Goal: Task Accomplishment & Management: Manage account settings

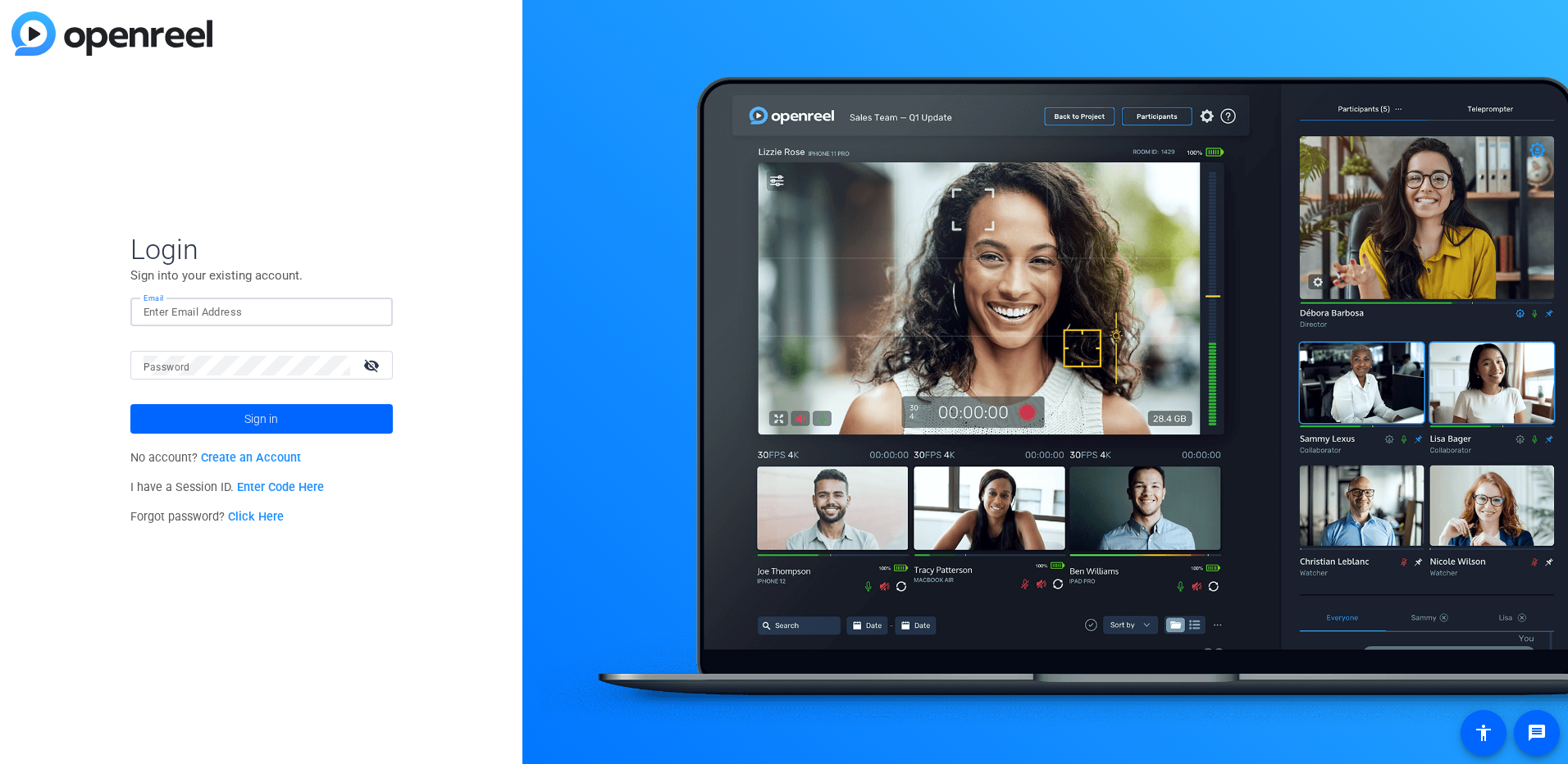
type input "[EMAIL_ADDRESS][PERSON_NAME][DOMAIN_NAME]"
click at [130, 404] on button "Sign in" at bounding box center [261, 419] width 263 height 30
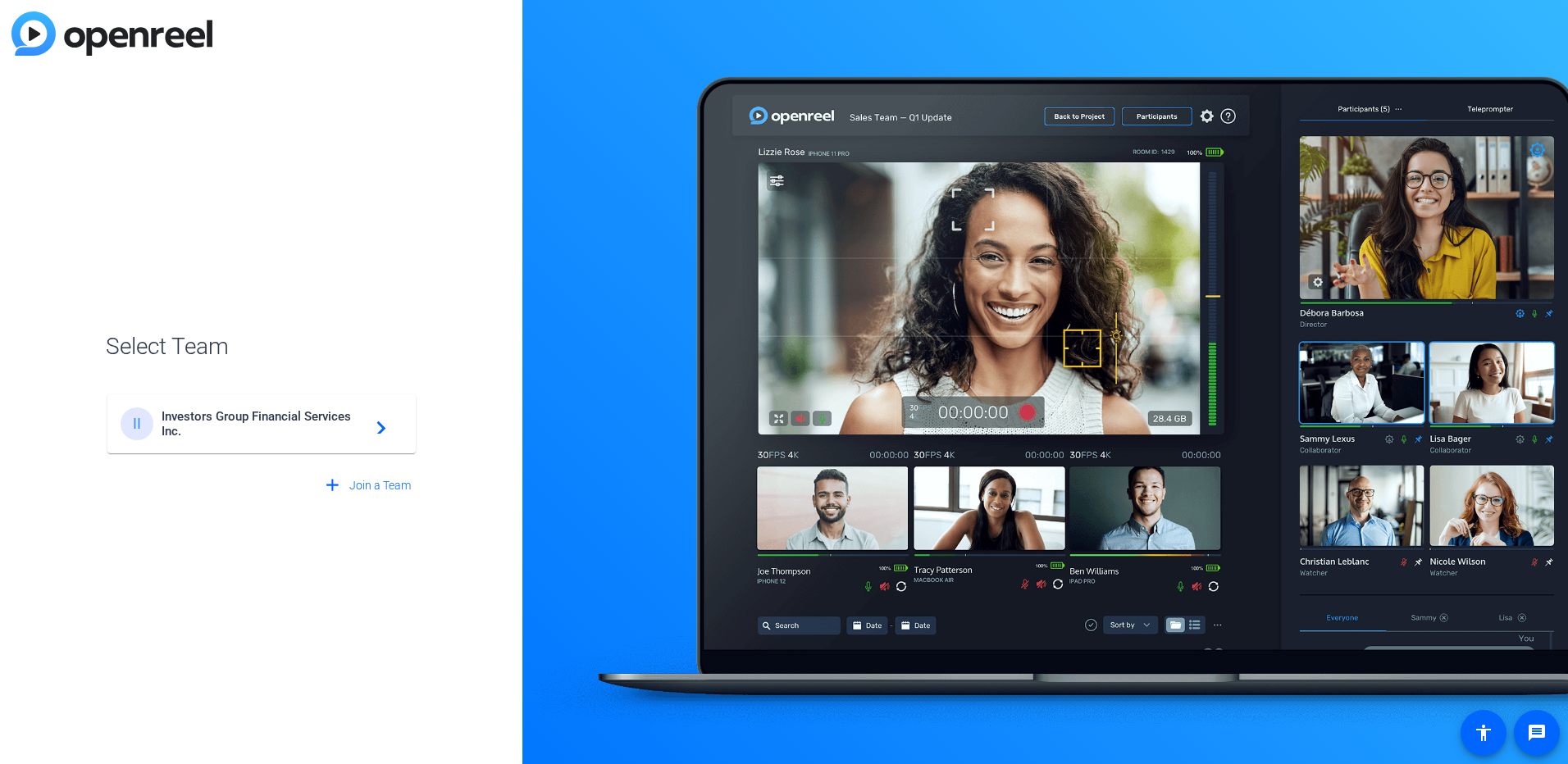
click at [269, 417] on span "Investors Group Financial Services Inc." at bounding box center [264, 424] width 205 height 30
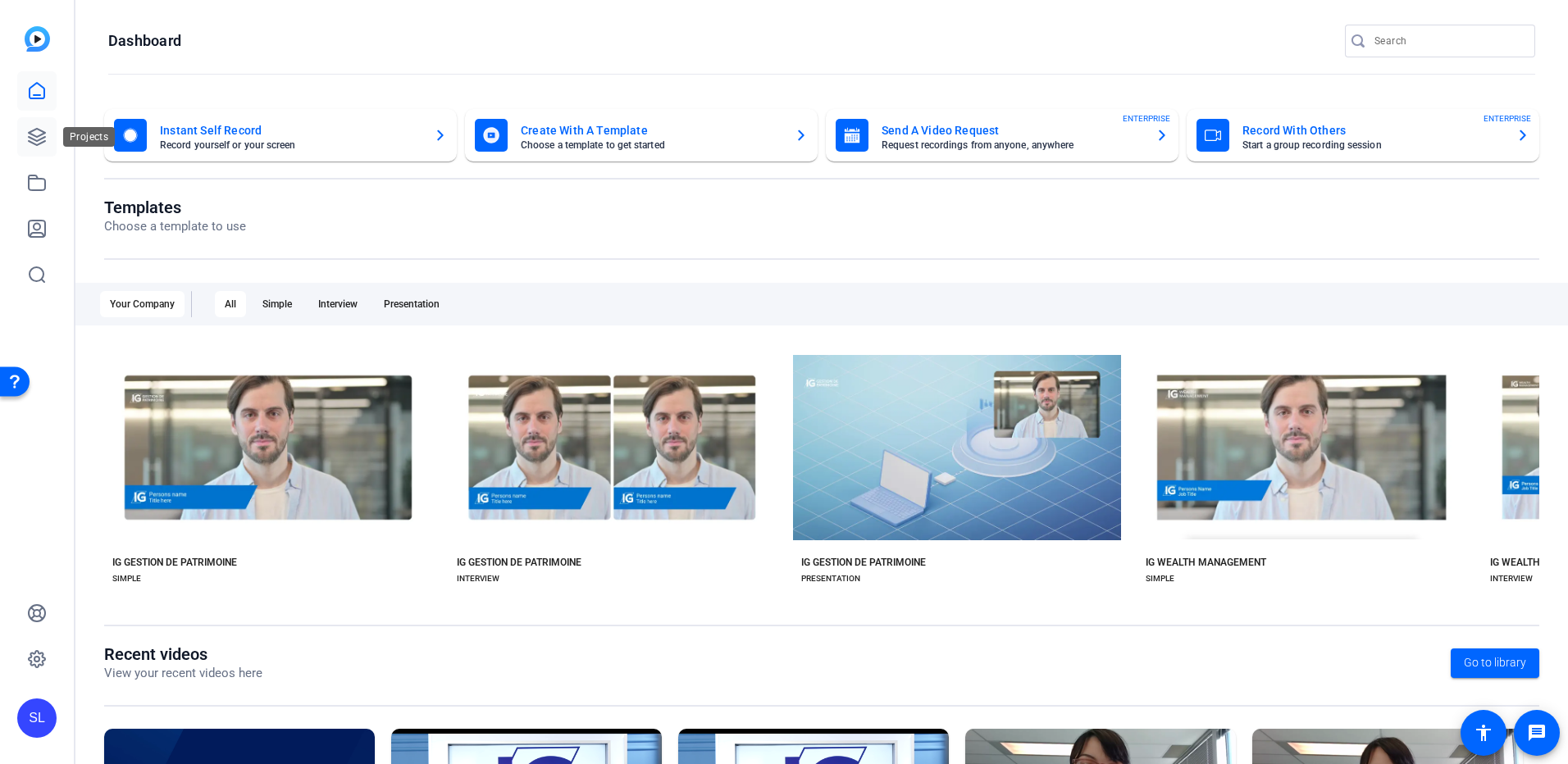
click at [54, 139] on link at bounding box center [36, 137] width 39 height 39
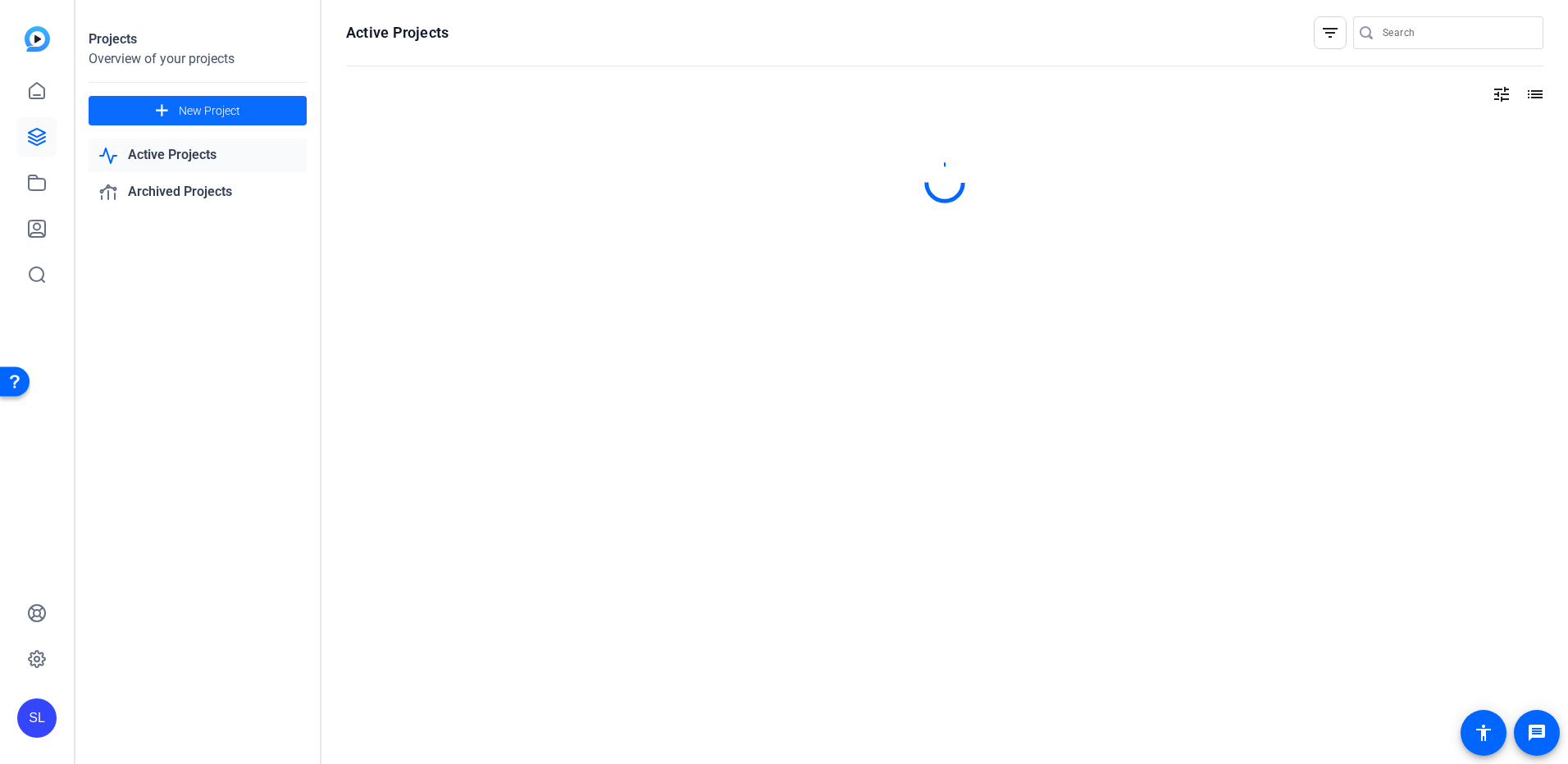
click at [276, 113] on span at bounding box center [197, 110] width 218 height 39
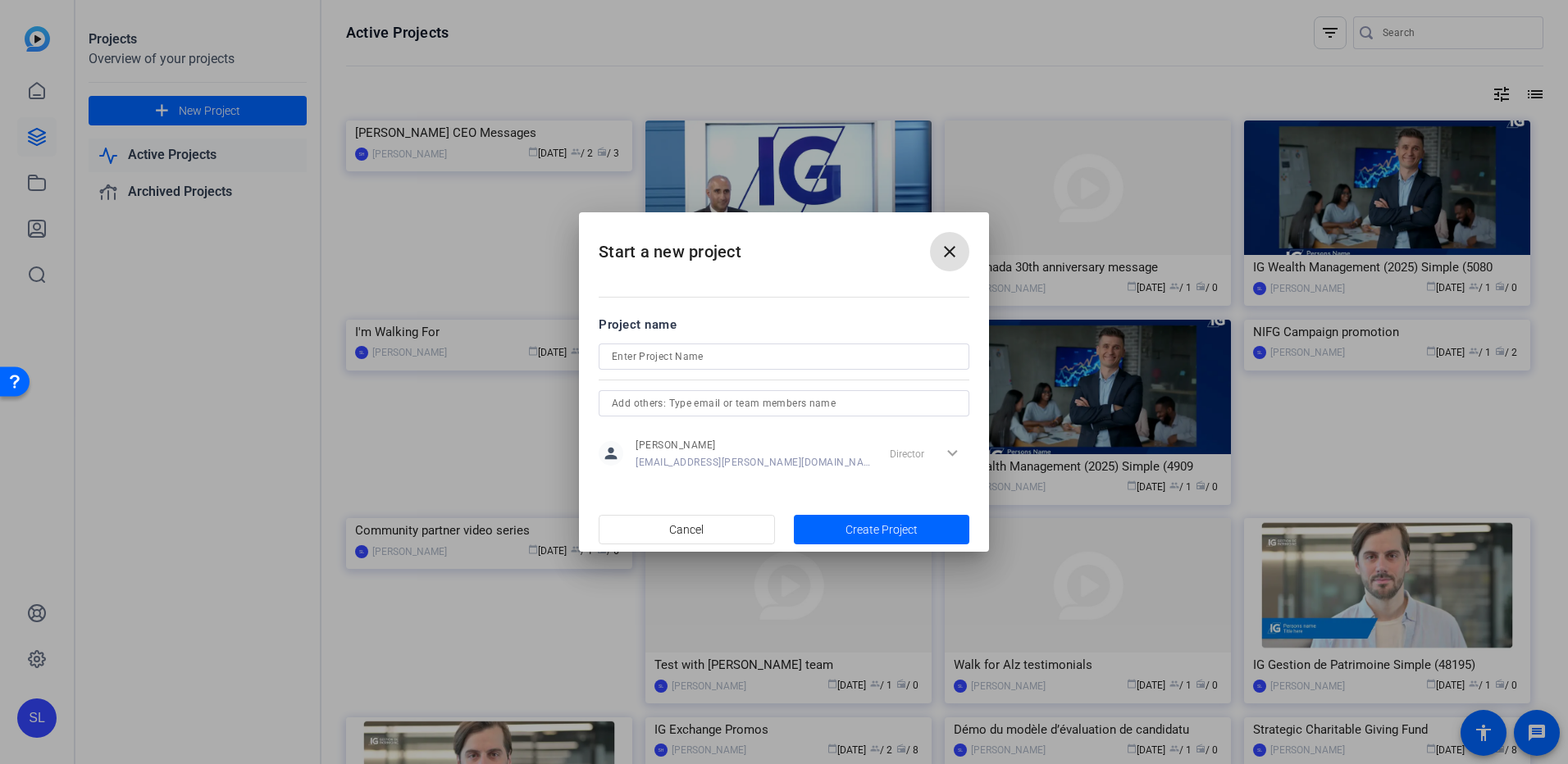
click at [751, 353] on input at bounding box center [784, 356] width 344 height 20
click at [657, 349] on input "2026" at bounding box center [784, 356] width 344 height 20
paste input "$100M Strategic Charitable Giving Campaign"
click at [635, 355] on input "2026 $100M Strategic Charitable Giving Campaign" at bounding box center [784, 356] width 344 height 20
click at [779, 364] on input "$100M Strategic Charitable Giving Campaign" at bounding box center [784, 356] width 344 height 20
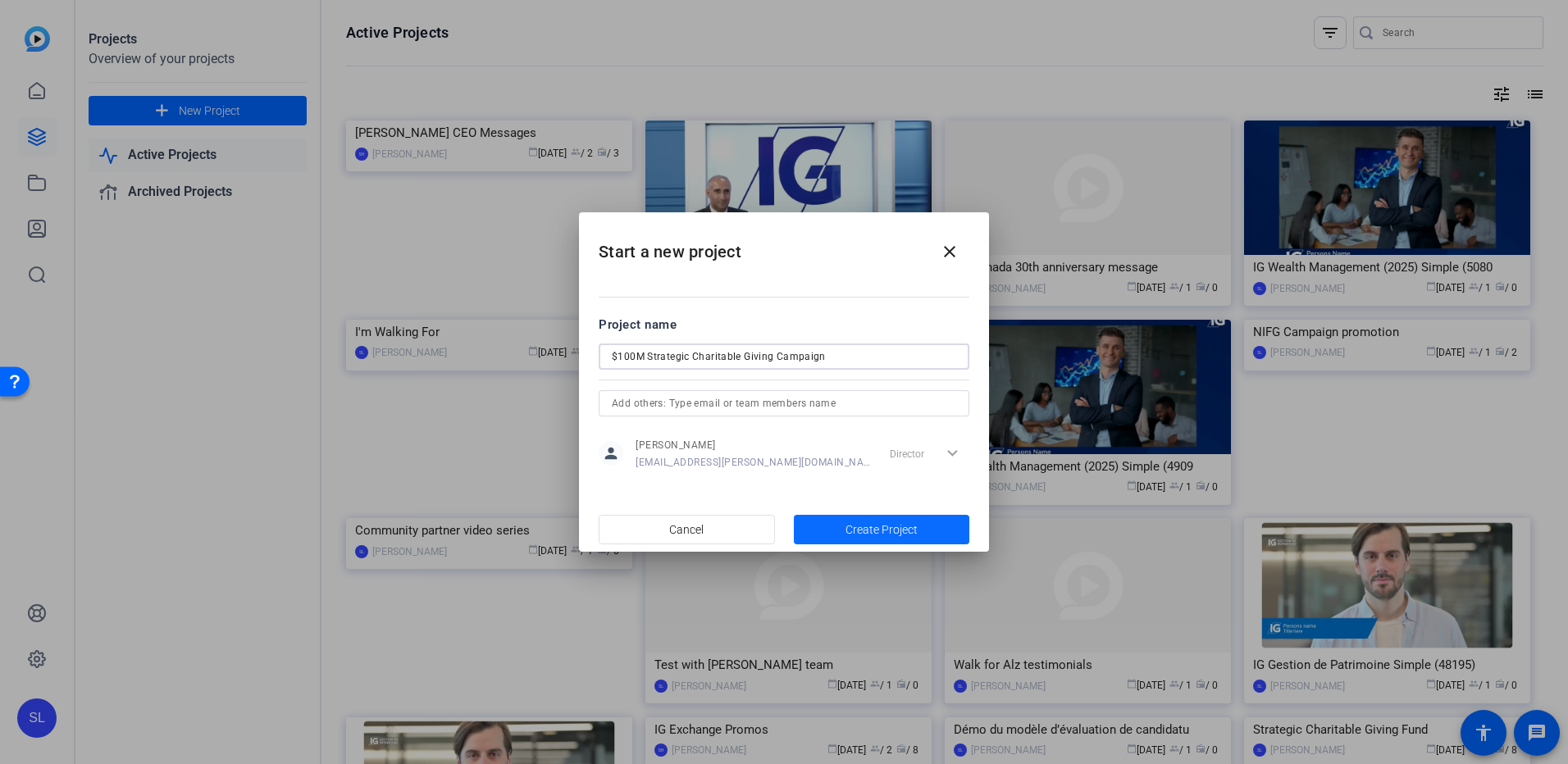
type input "$100M Strategic Charitable Giving Campaign"
click at [819, 520] on span "button" at bounding box center [882, 529] width 176 height 39
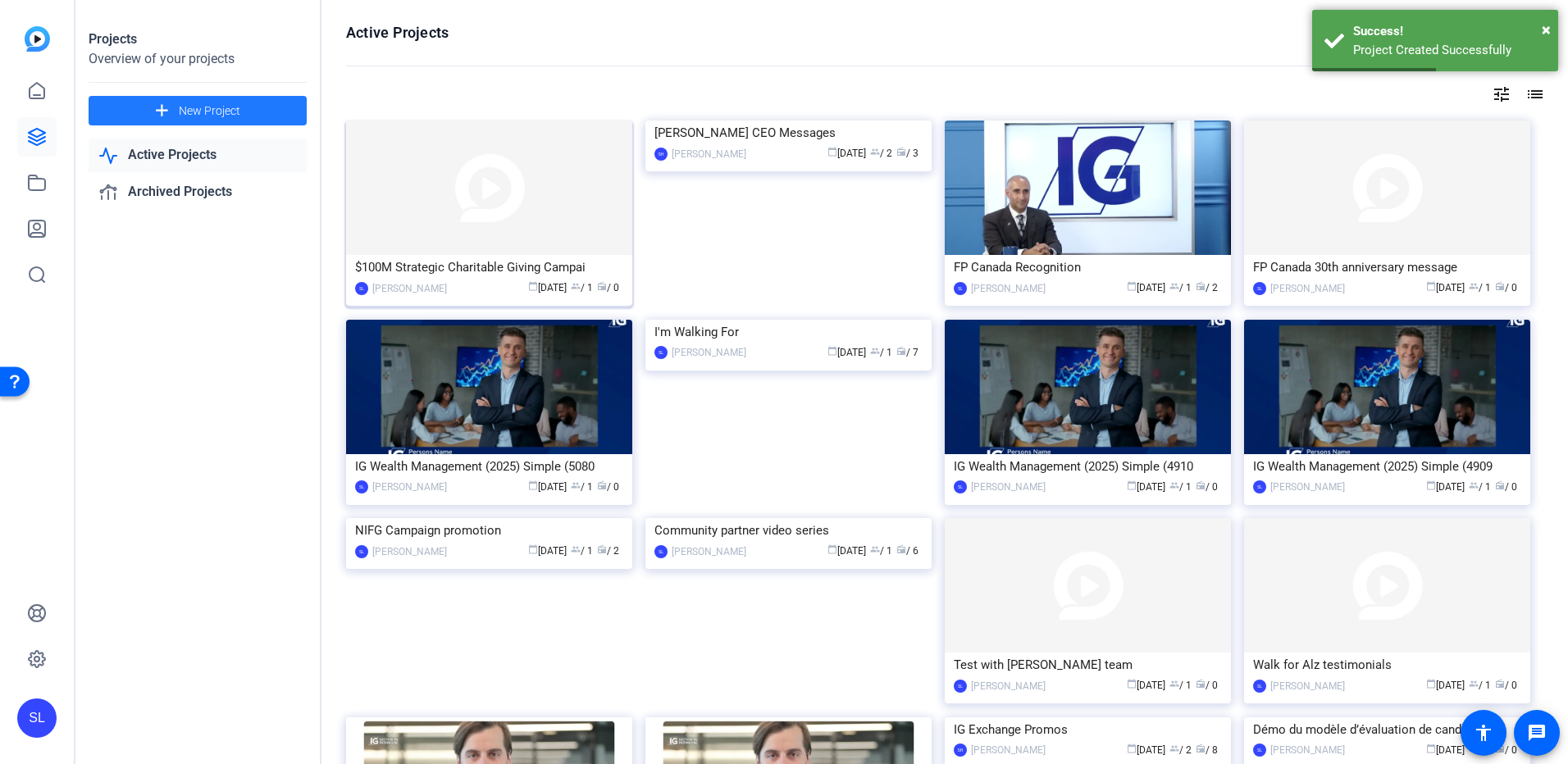
click at [501, 271] on div "$100M Strategic Charitable Giving Campai" at bounding box center [489, 267] width 269 height 24
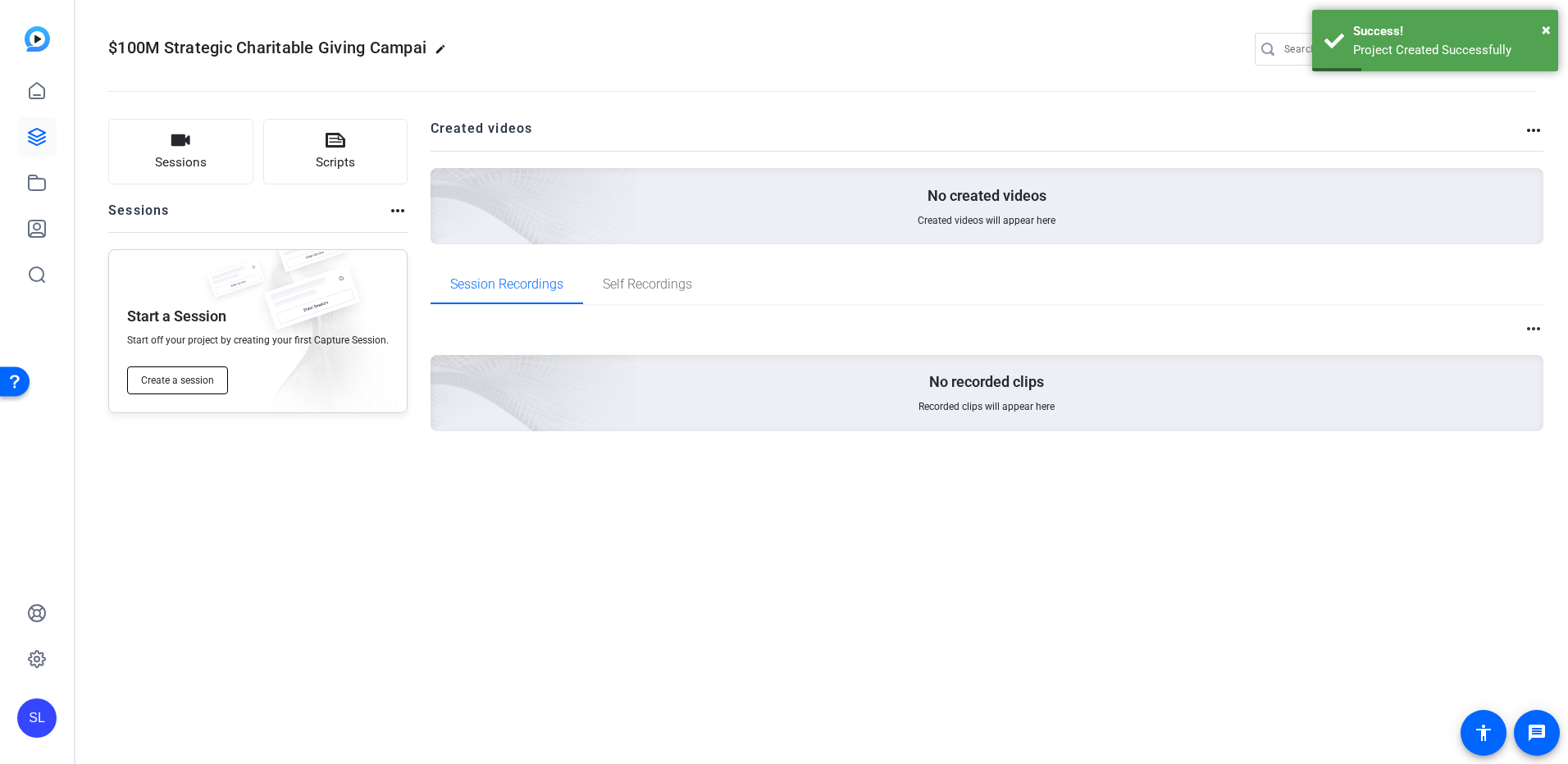
click at [171, 373] on button "Create a session" at bounding box center [178, 381] width 101 height 28
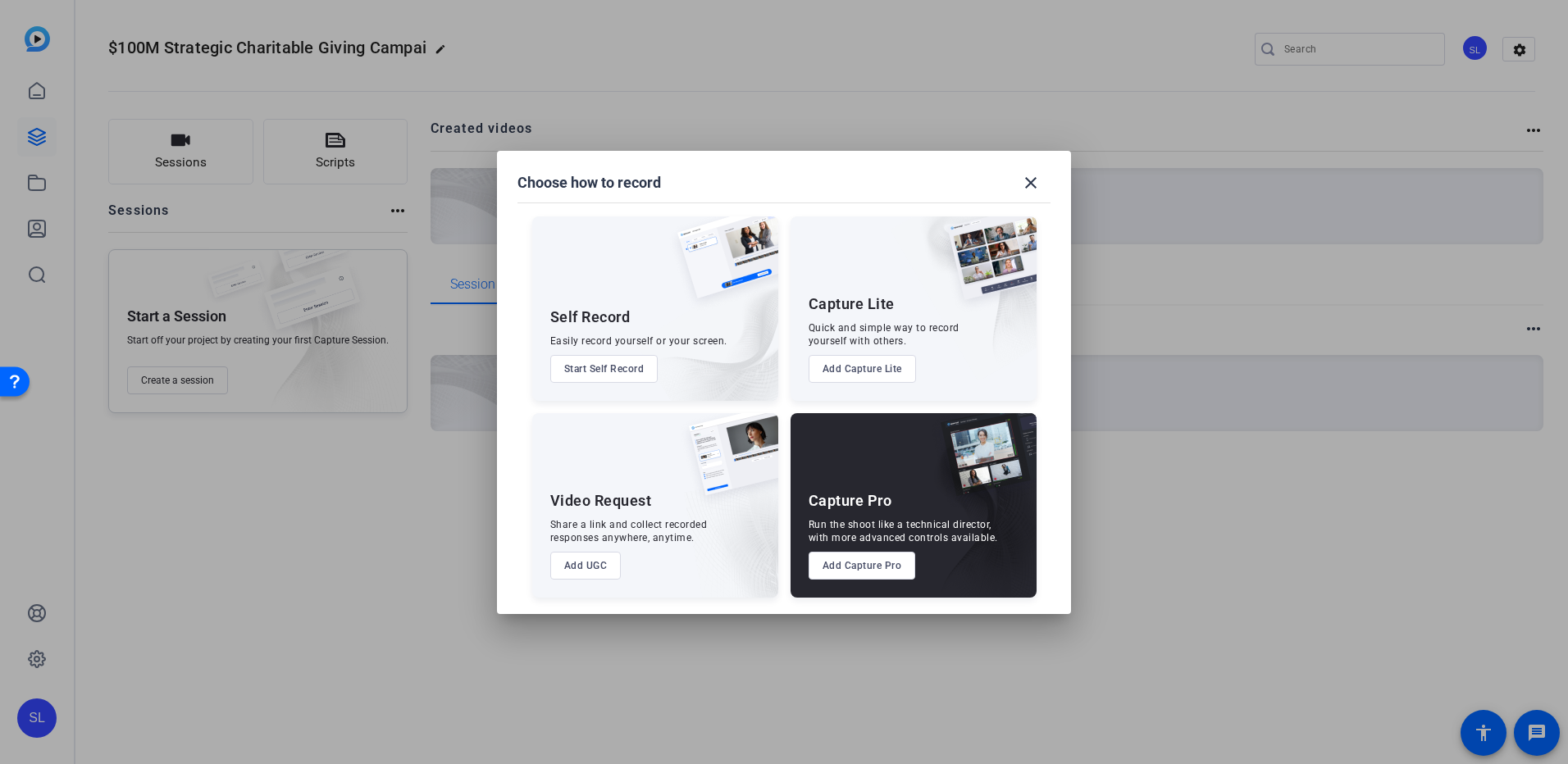
click at [886, 562] on button "Add Capture Pro" at bounding box center [862, 566] width 108 height 28
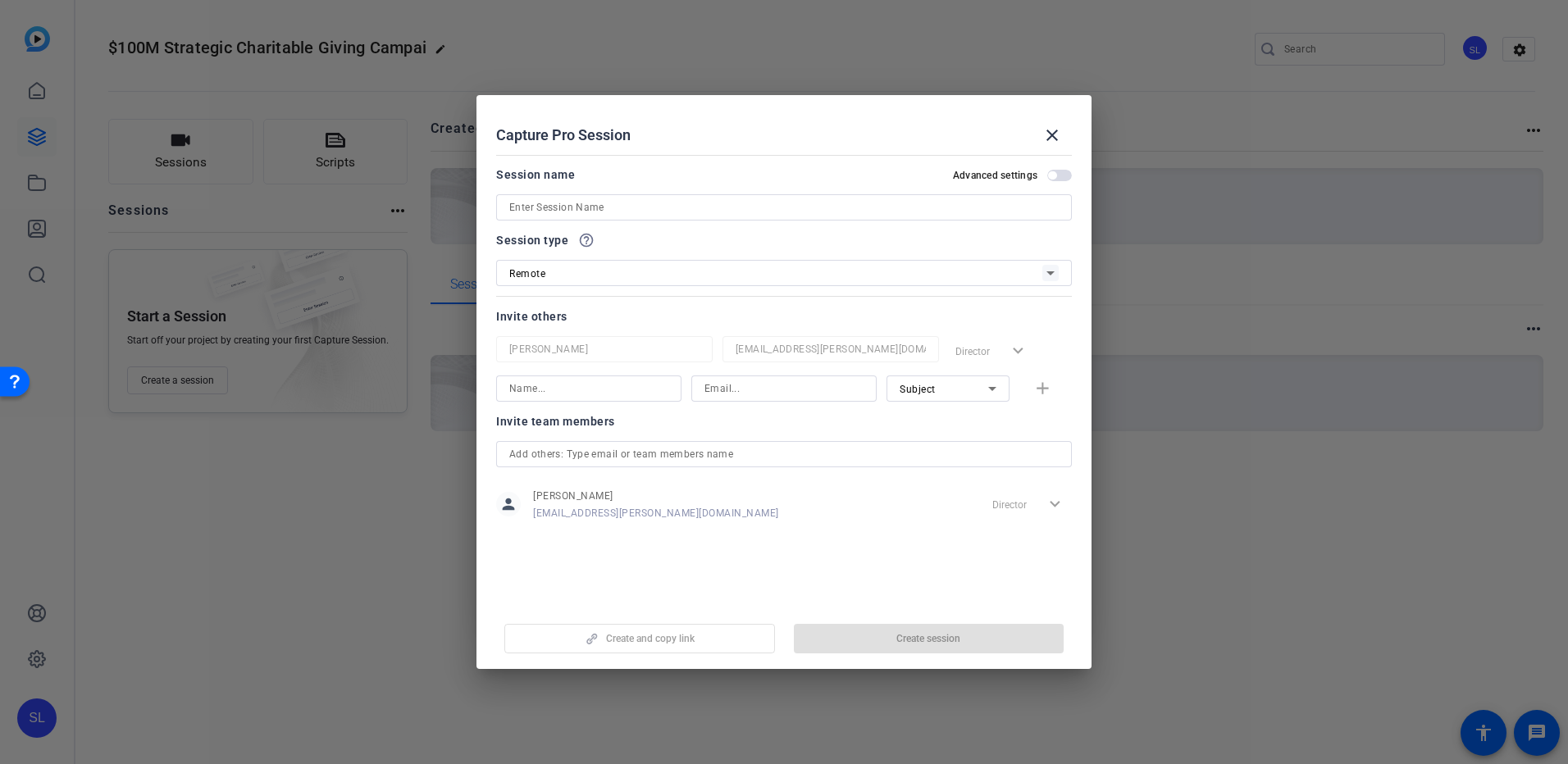
click at [636, 210] on input at bounding box center [783, 207] width 549 height 20
paste input "$100M Strategic Charitable Giving Campaign"
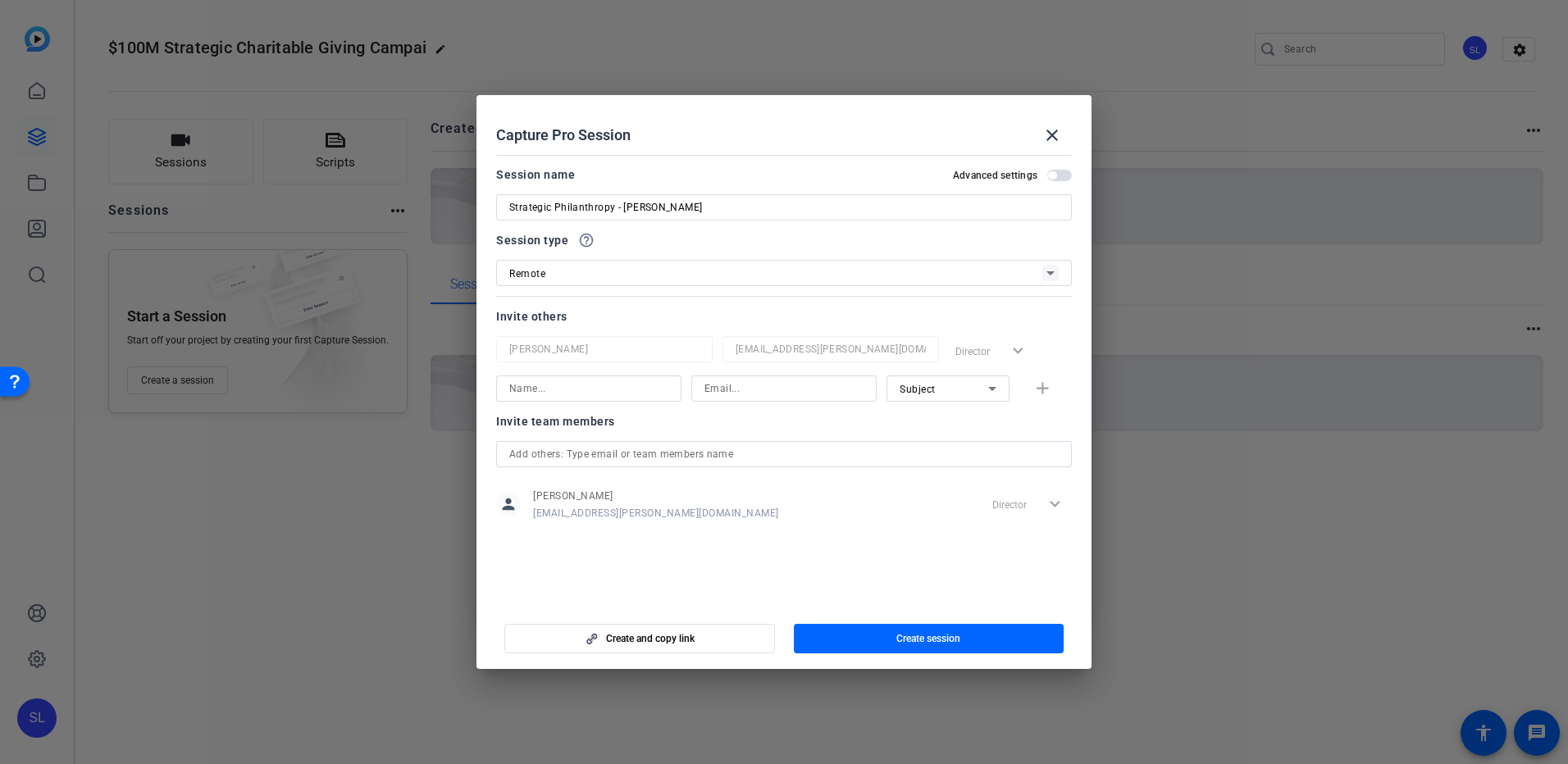
click at [861, 203] on input "Strategic Philanthropy - [PERSON_NAME]" at bounding box center [783, 207] width 549 height 20
drag, startPoint x: 856, startPoint y: 204, endPoint x: 623, endPoint y: 213, distance: 233.2
click at [623, 213] on input "Strategic Philanthropy - [PERSON_NAME]" at bounding box center [783, 207] width 549 height 20
paste input
type input "Strategic Philanthropy - [PERSON_NAME]"
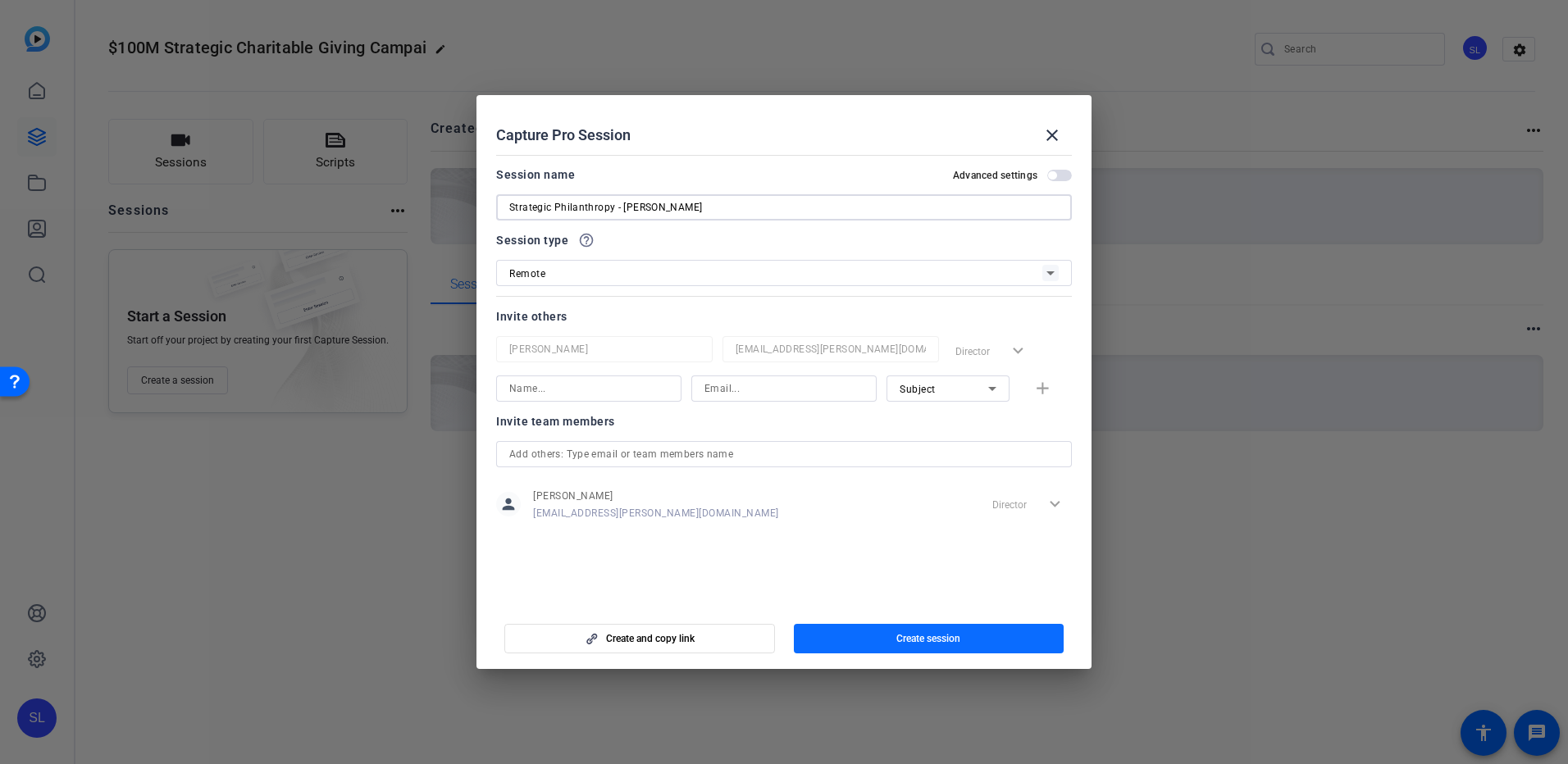
click at [851, 639] on span "button" at bounding box center [929, 639] width 270 height 39
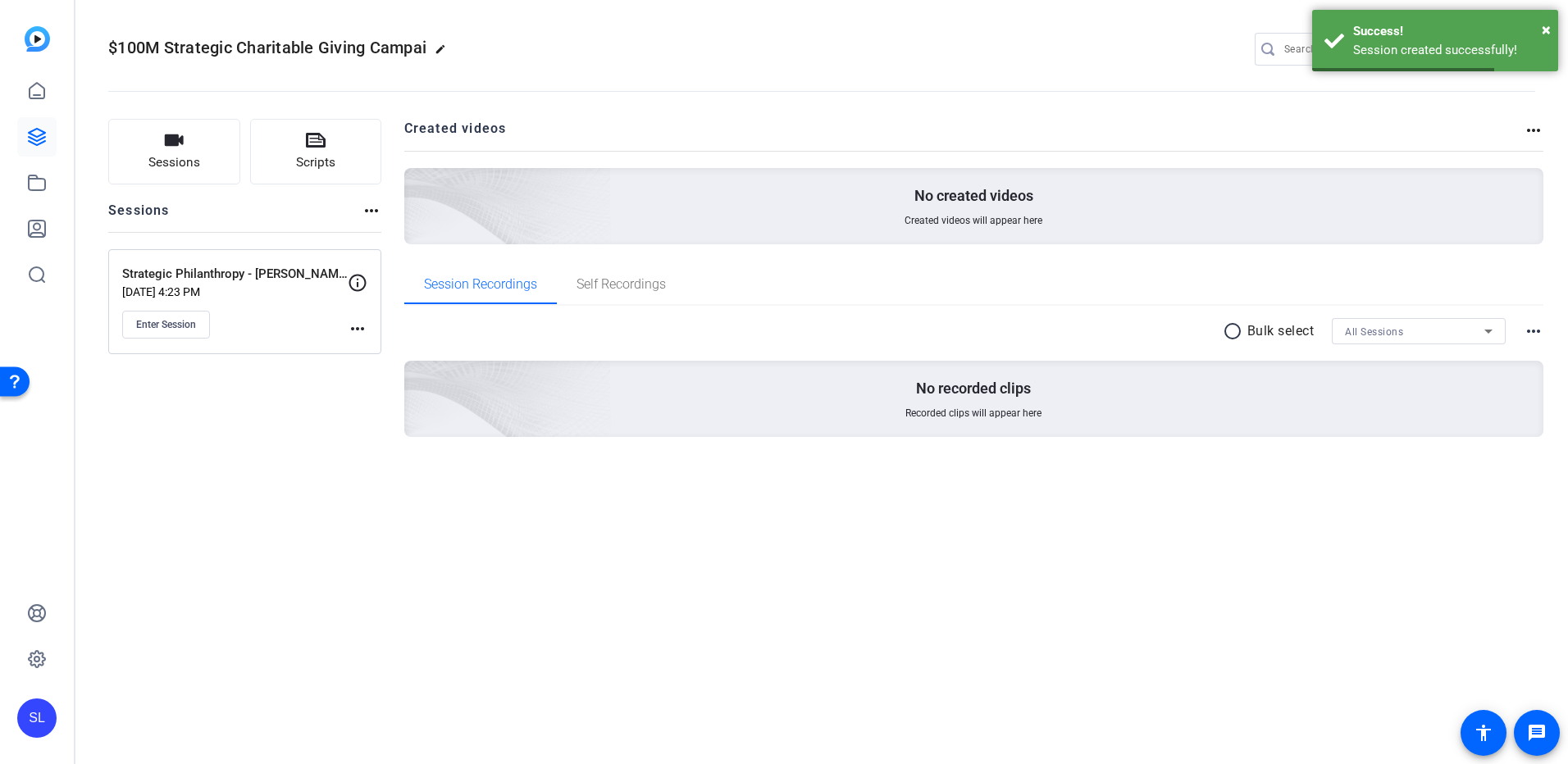
click at [367, 334] on mat-icon "more_horiz" at bounding box center [357, 328] width 20 height 20
click at [361, 344] on span "Edit Session" at bounding box center [399, 352] width 75 height 20
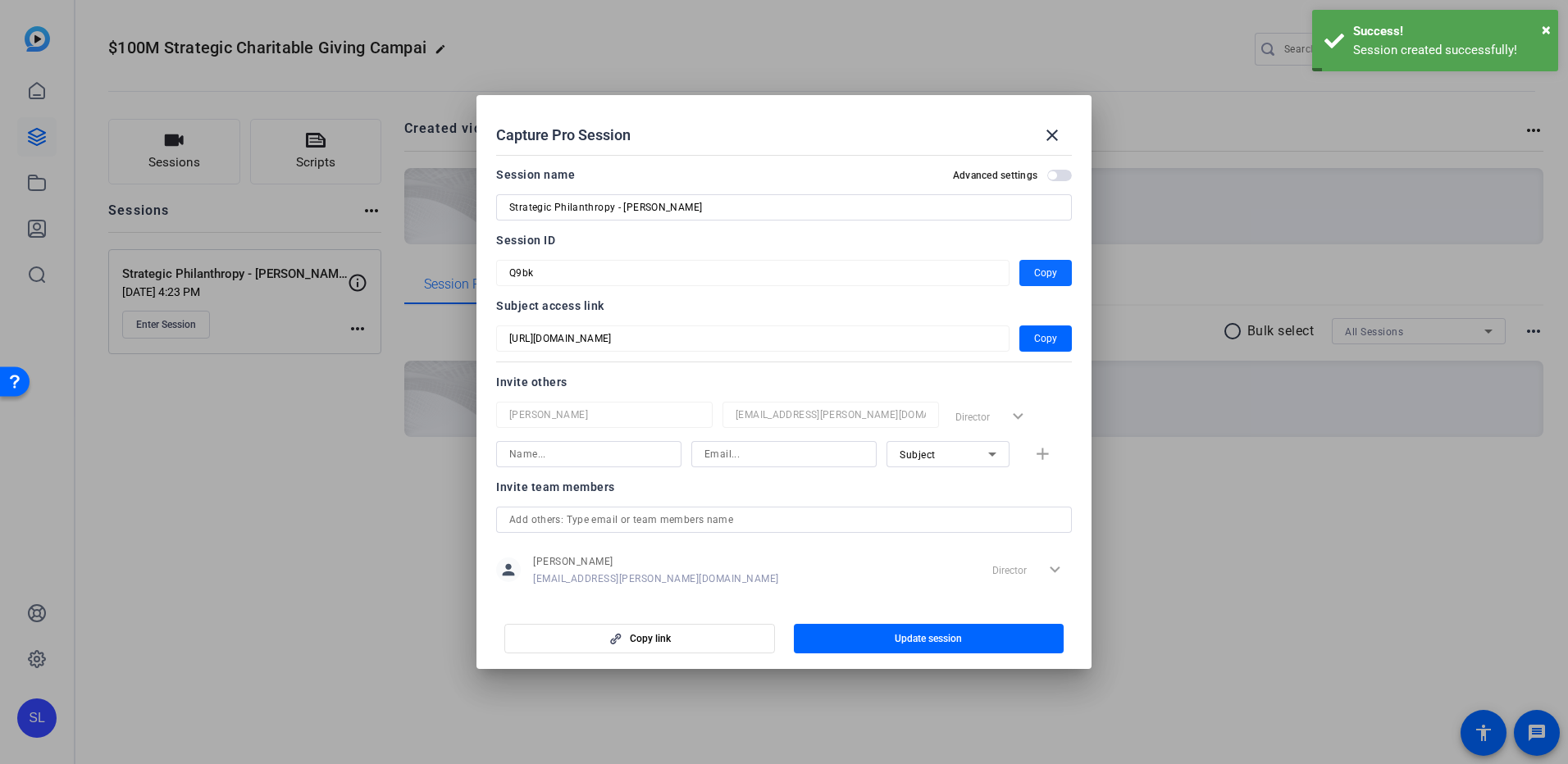
click at [1035, 267] on span "Copy" at bounding box center [1045, 272] width 23 height 20
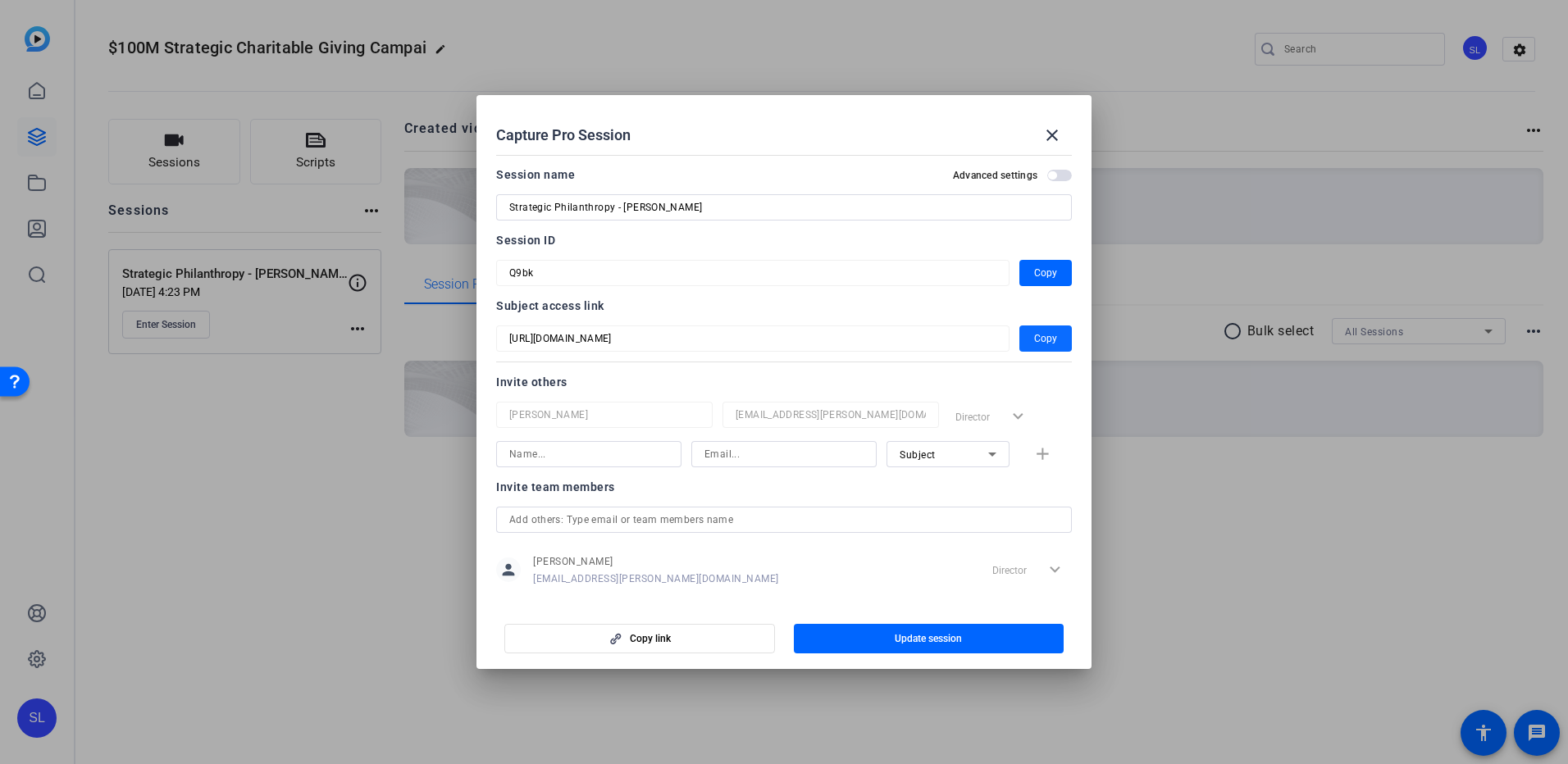
click at [1034, 341] on span "Copy" at bounding box center [1045, 339] width 23 height 20
drag, startPoint x: 329, startPoint y: 574, endPoint x: 495, endPoint y: 641, distance: 179.0
click at [329, 574] on div at bounding box center [784, 382] width 1568 height 764
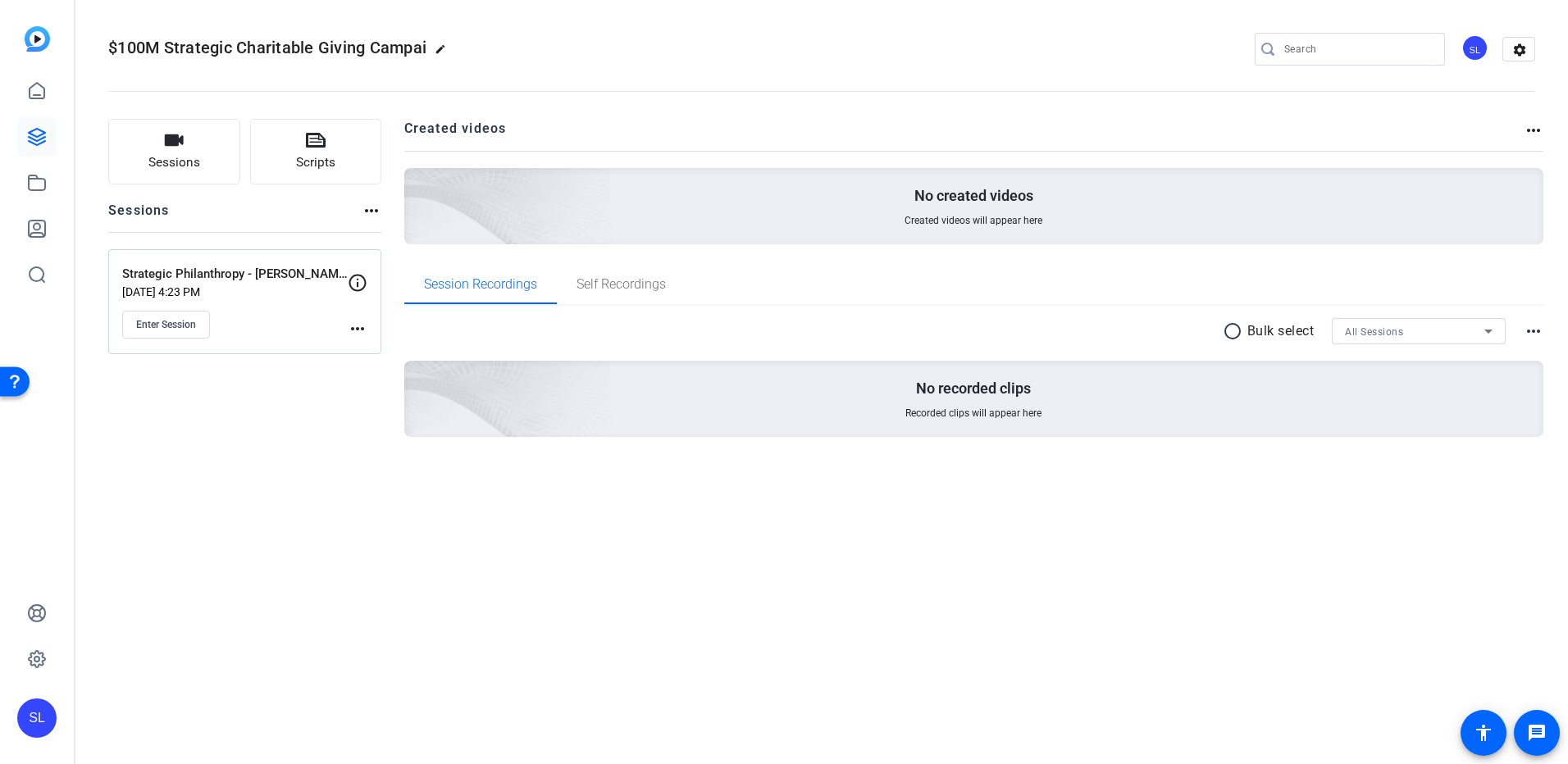
click at [562, 526] on div "$100M Strategic Charitable Giving Campai edit SL settings Sessions Scripts Sess…" at bounding box center [821, 382] width 1492 height 764
